Goal: Check status: Check status

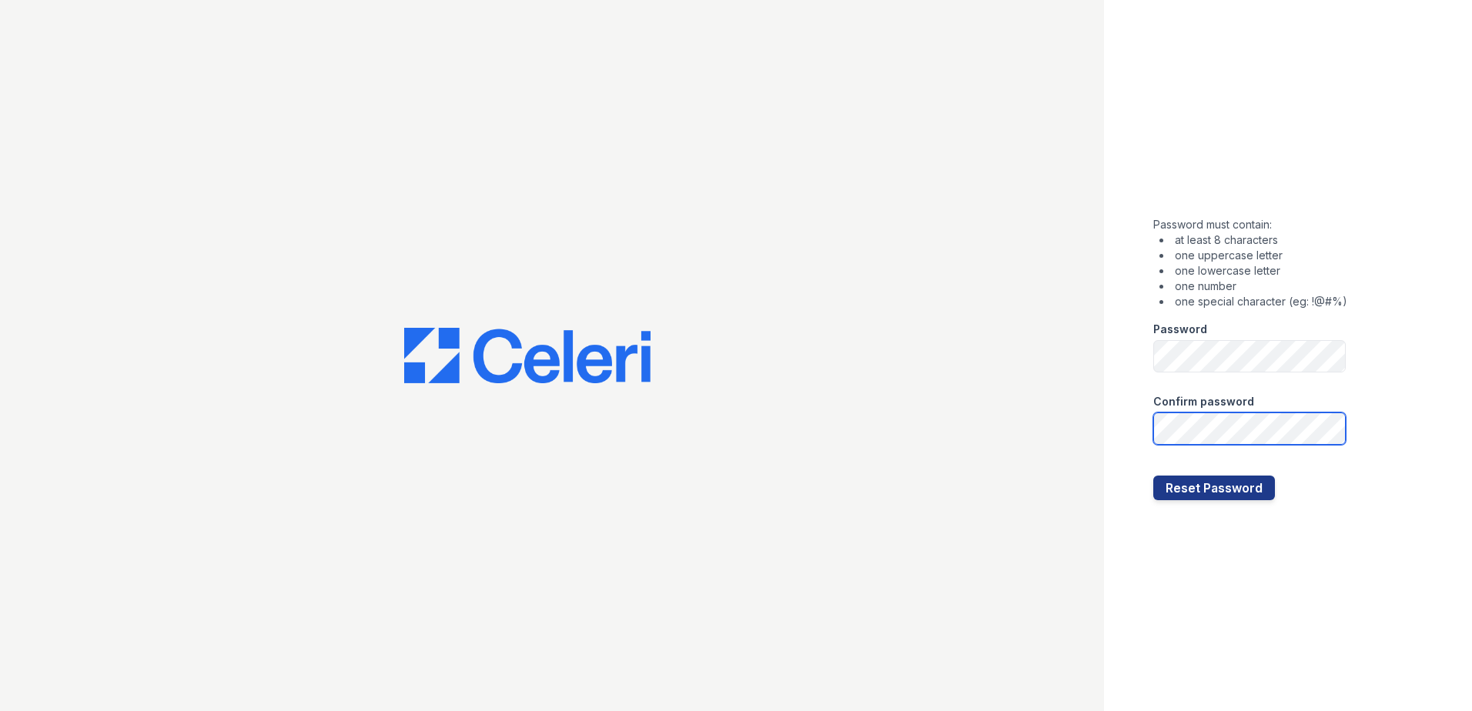
click at [1153, 476] on button "Reset Password" at bounding box center [1214, 488] width 122 height 25
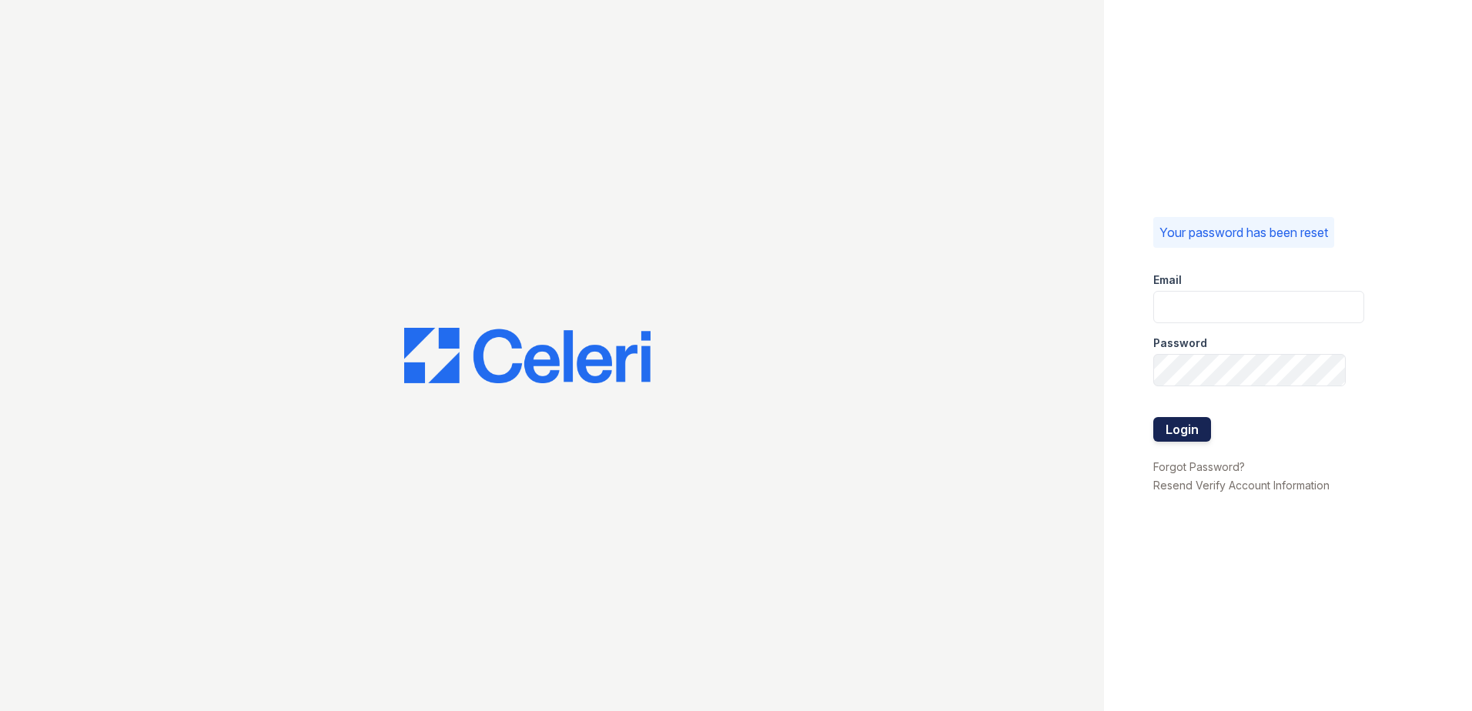
type input "rkramer@trinity-pm.com"
click at [1182, 423] on button "Login" at bounding box center [1182, 429] width 58 height 25
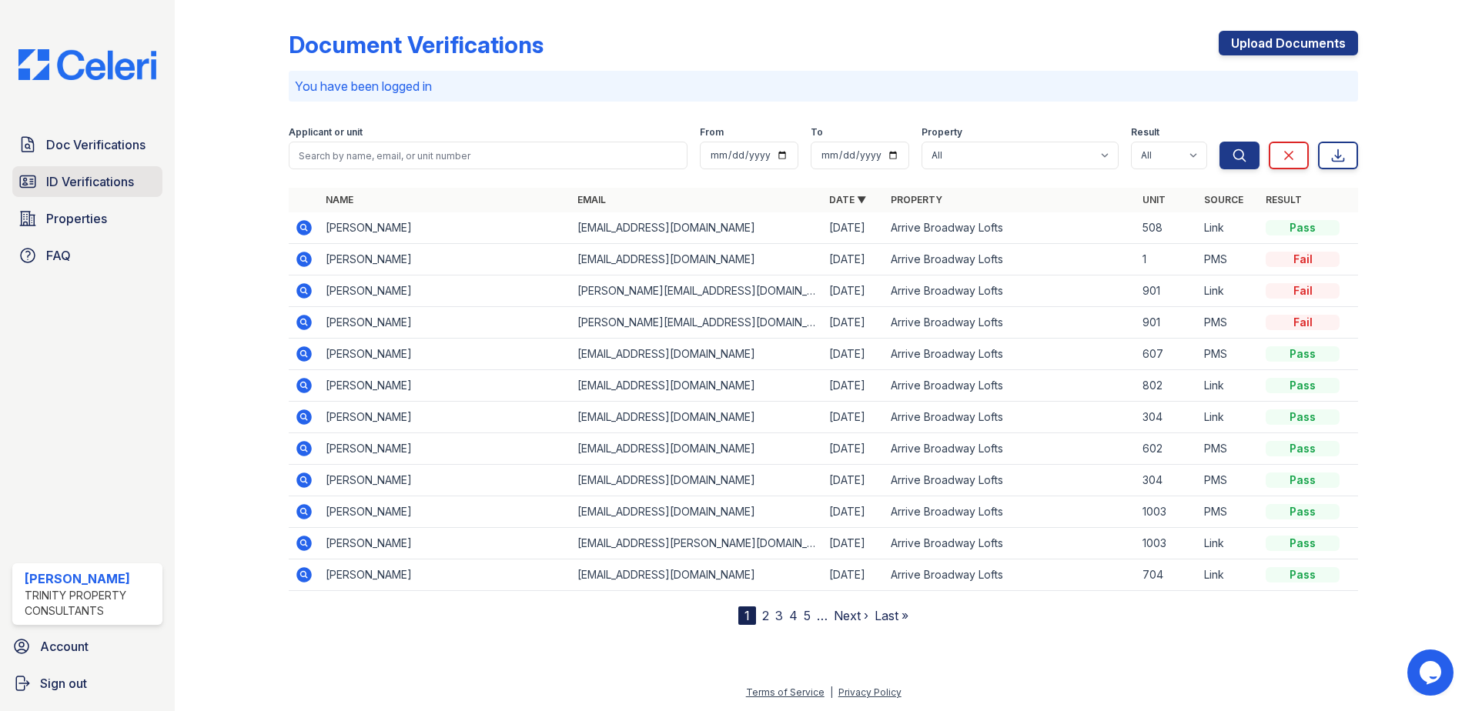
click at [95, 180] on span "ID Verifications" at bounding box center [90, 181] width 88 height 18
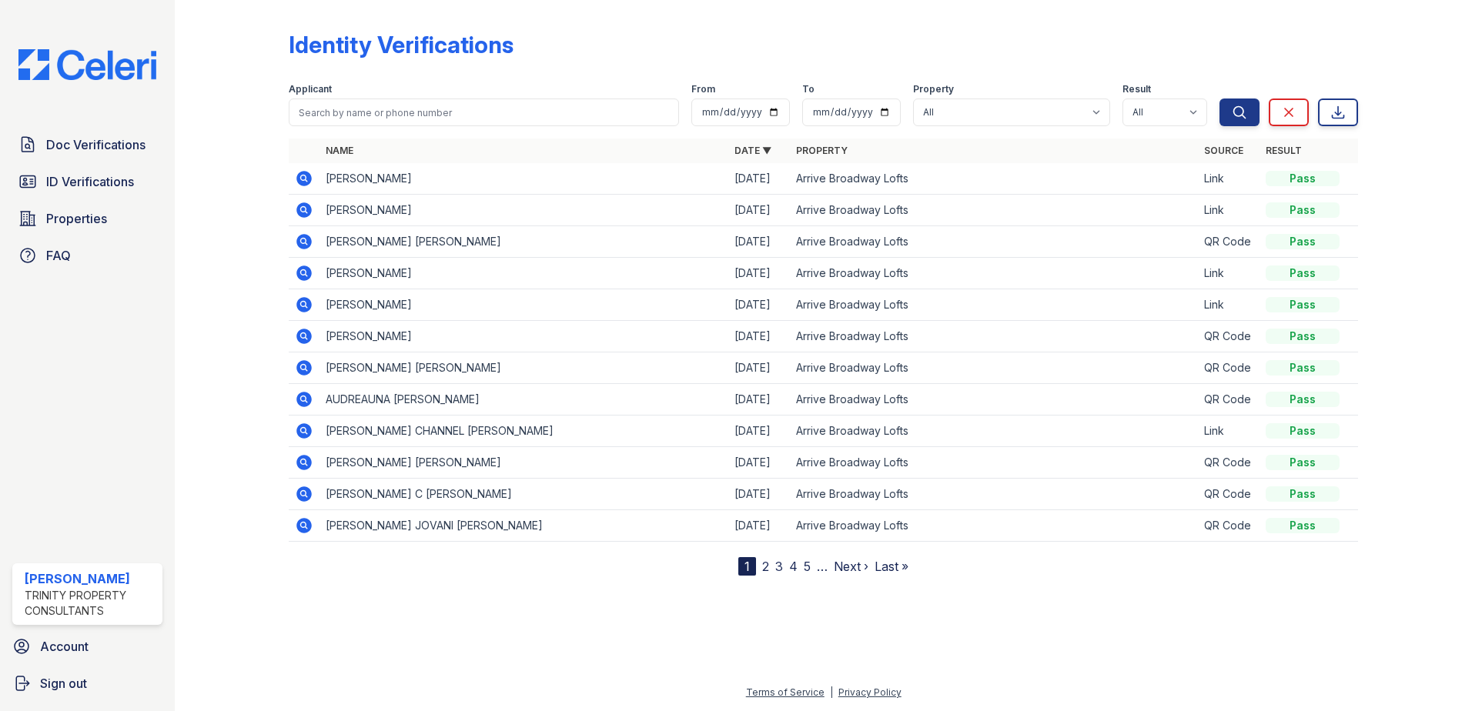
click at [298, 210] on icon at bounding box center [303, 209] width 15 height 15
